Goal: Task Accomplishment & Management: Use online tool/utility

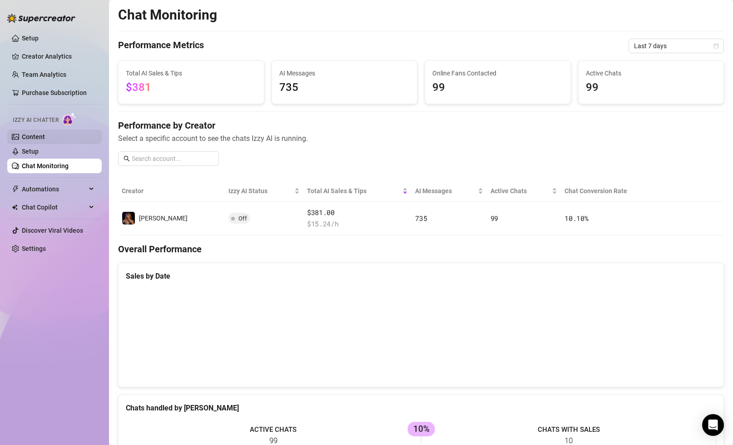
click at [45, 136] on link "Content" at bounding box center [33, 136] width 23 height 7
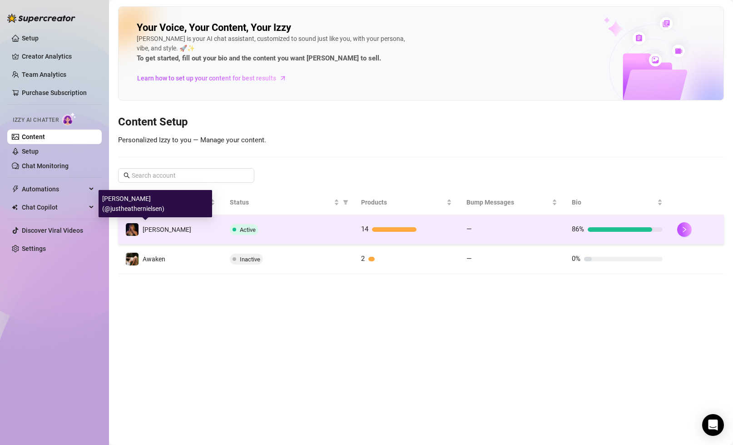
click at [135, 228] on img at bounding box center [132, 229] width 13 height 13
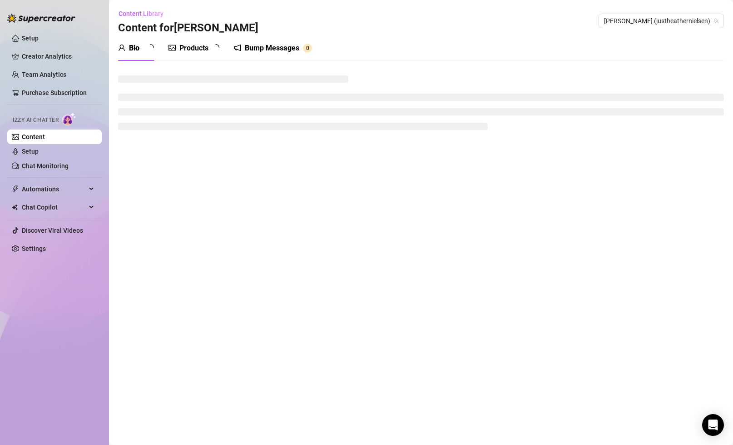
click at [198, 50] on div "Products" at bounding box center [193, 48] width 29 height 11
click at [198, 48] on div "Products" at bounding box center [193, 48] width 29 height 11
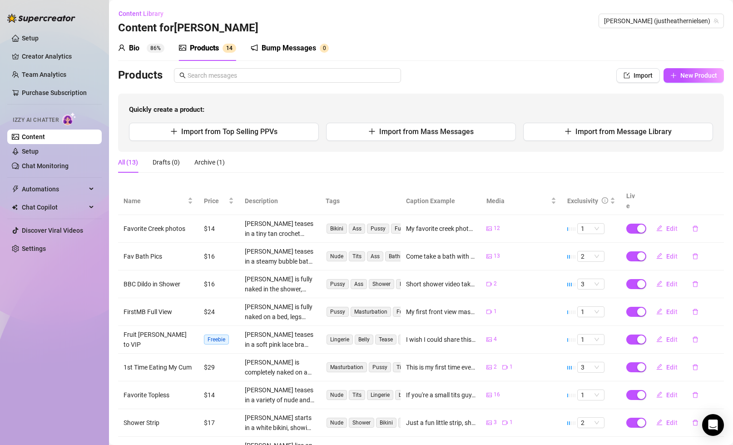
scroll to position [89, 0]
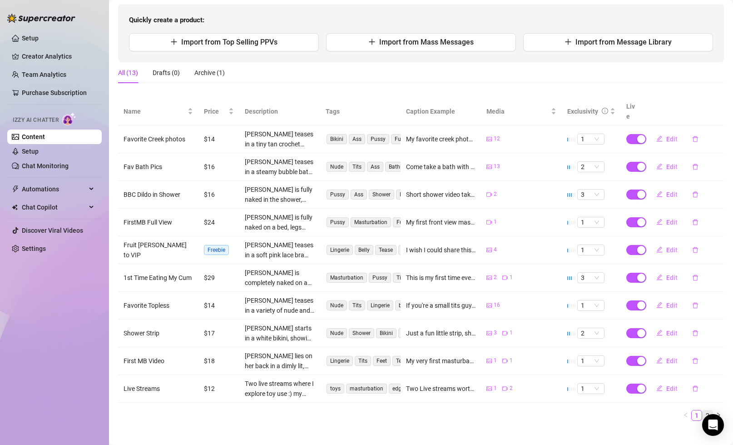
click at [709, 410] on link "2" at bounding box center [708, 415] width 10 height 10
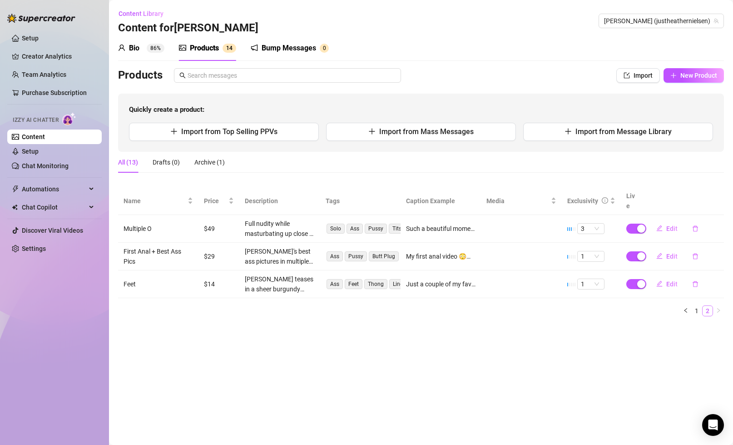
scroll to position [0, 0]
